Goal: Information Seeking & Learning: Learn about a topic

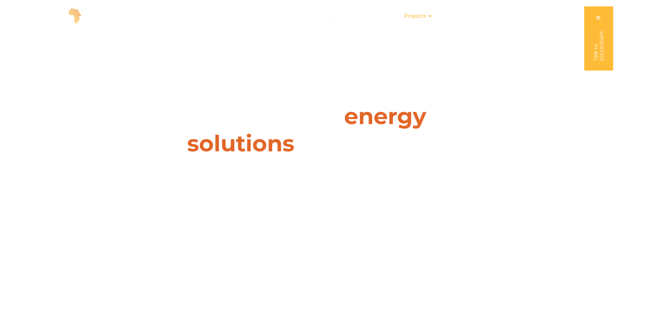
click at [417, 14] on span "Projects" at bounding box center [415, 16] width 22 height 8
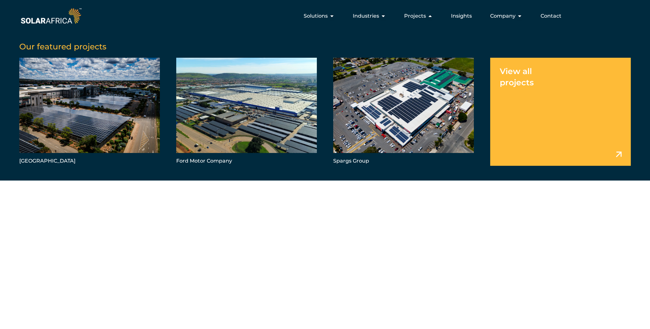
click at [511, 80] on link "Menu" at bounding box center [560, 112] width 141 height 108
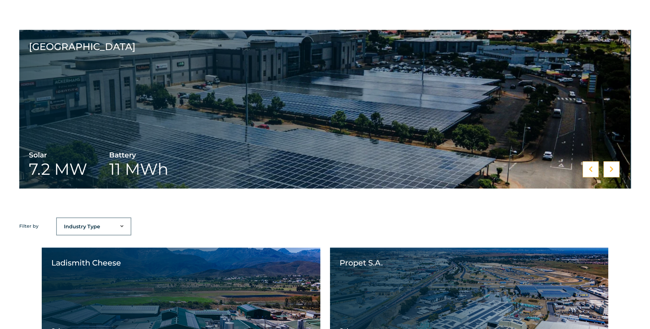
click at [79, 228] on select "Industry Type Agriculture Automotive Corporate Parks FMCG Food Processing Hospi…" at bounding box center [94, 226] width 74 height 13
select select "46"
click at [57, 220] on select "Industry Type Agriculture Automotive Corporate Parks FMCG Food Processing Hospi…" at bounding box center [94, 226] width 74 height 13
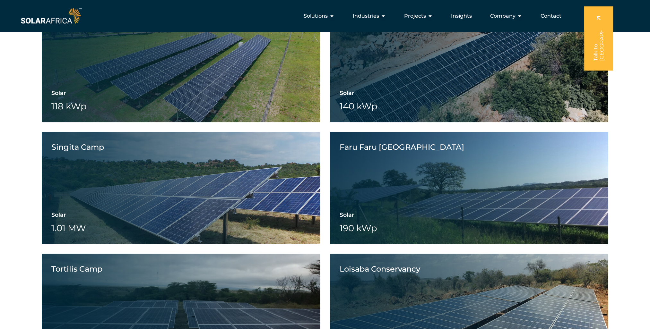
scroll to position [488, 0]
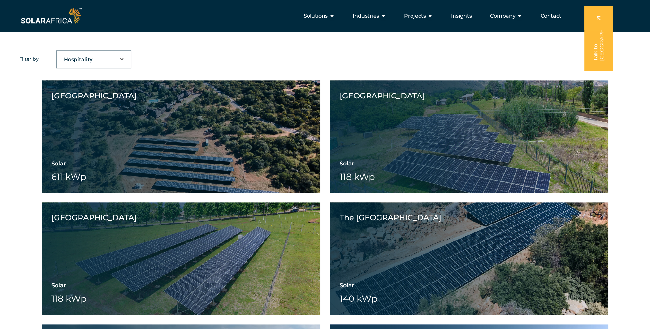
click at [108, 53] on select "Industry Type Agriculture Automotive Corporate Parks FMCG Food Processing Hospi…" at bounding box center [94, 59] width 74 height 13
click at [57, 53] on select "Industry Type Agriculture Automotive Corporate Parks FMCG Food Processing Hospi…" at bounding box center [94, 59] width 74 height 13
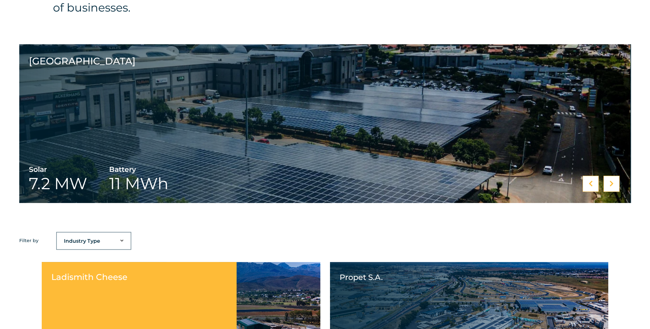
scroll to position [353, 0]
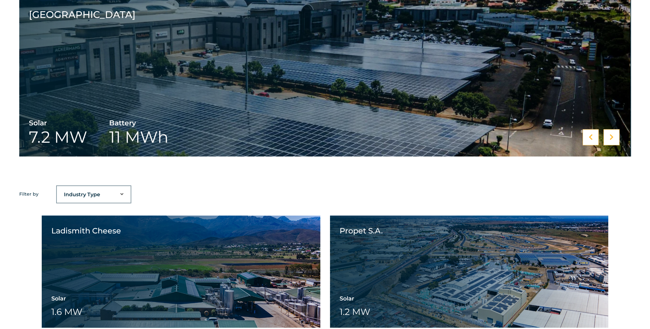
click at [109, 194] on select "Industry Type Agriculture Automotive Corporate Parks FMCG Food Processing Hospi…" at bounding box center [94, 194] width 74 height 13
click at [57, 188] on select "Industry Type Agriculture Automotive Corporate Parks FMCG Food Processing Hospi…" at bounding box center [94, 194] width 74 height 13
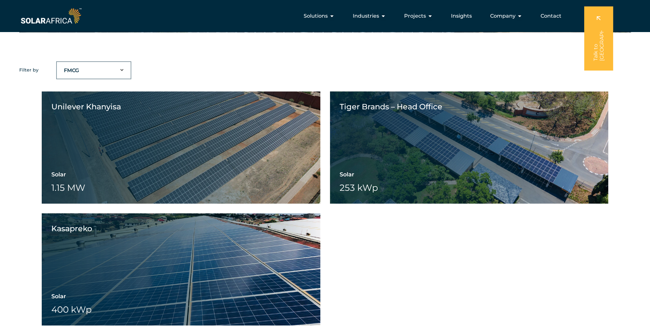
scroll to position [417, 0]
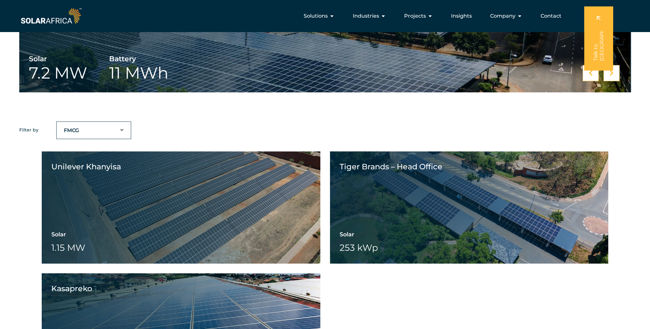
click at [107, 133] on select "Industry Type Agriculture Automotive Corporate Parks FMCG Food Processing Hospi…" at bounding box center [94, 130] width 74 height 13
click at [57, 124] on select "Industry Type Agriculture Automotive Corporate Parks FMCG Food Processing Hospi…" at bounding box center [94, 130] width 74 height 13
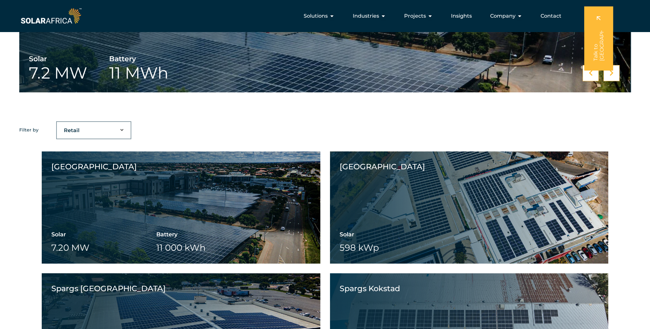
click at [100, 126] on select "Industry Type Agriculture Automotive Corporate Parks FMCG Food Processing Hospi…" at bounding box center [94, 130] width 74 height 13
select select "42"
click at [57, 124] on select "Industry Type Agriculture Automotive Corporate Parks FMCG Food Processing Hospi…" at bounding box center [94, 130] width 74 height 13
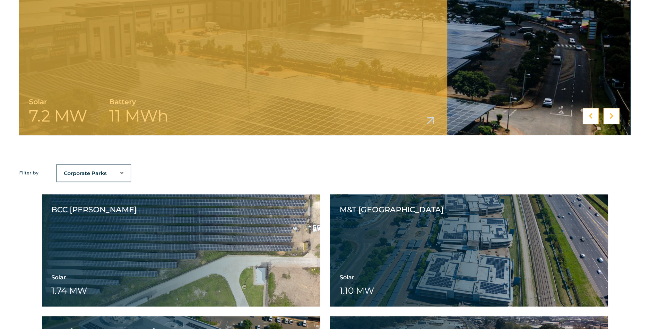
scroll to position [481, 0]
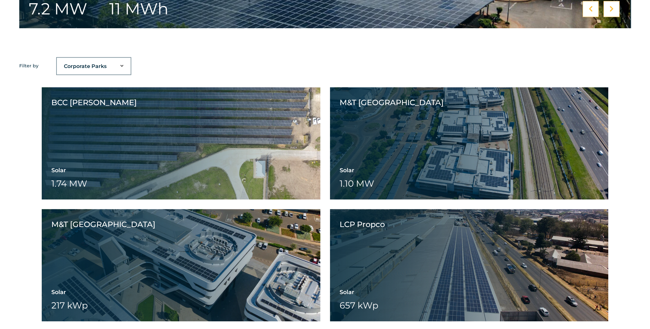
click at [110, 65] on select "Industry Type Agriculture Automotive Corporate Parks FMCG Food Processing Hospi…" at bounding box center [94, 66] width 74 height 13
